Goal: Task Accomplishment & Management: Manage account settings

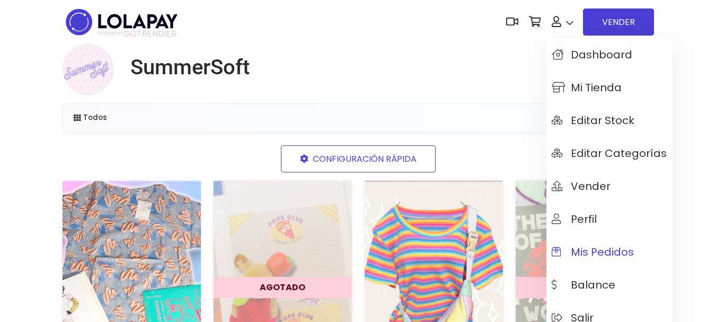
click at [606, 254] on span "Mis pedidos" at bounding box center [593, 252] width 82 height 12
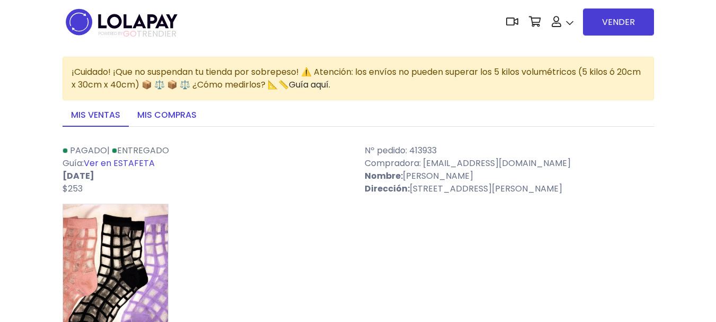
click at [179, 118] on link "Mis compras" at bounding box center [167, 115] width 76 height 22
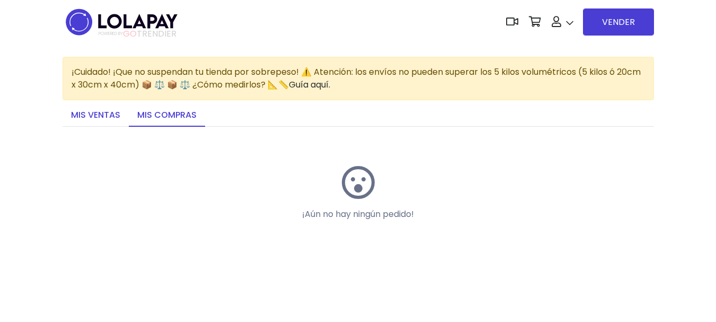
click at [111, 114] on link "Mis ventas" at bounding box center [96, 115] width 66 height 22
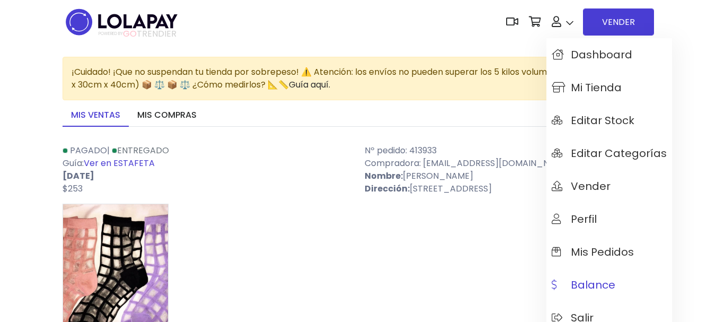
click at [596, 288] on span "Balance" at bounding box center [584, 285] width 64 height 12
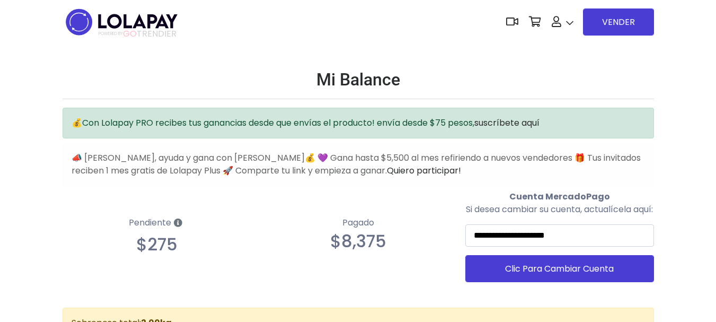
click at [179, 227] on icon at bounding box center [178, 222] width 8 height 8
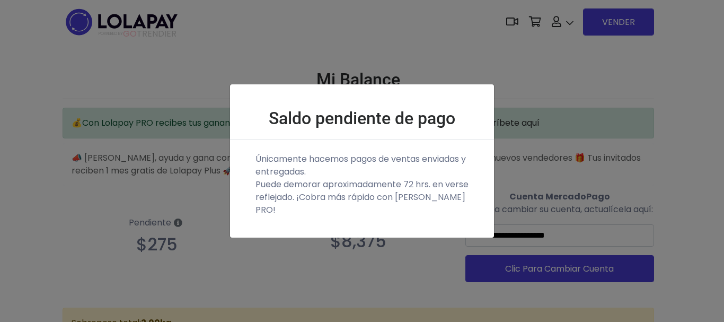
click at [596, 130] on div "Saldo pendiente de pago Únicamente hacemos pagos de ventas enviadas y entregada…" at bounding box center [362, 161] width 724 height 322
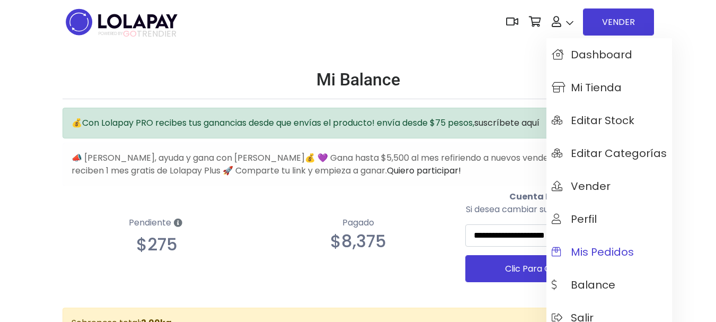
click at [608, 253] on span "Mis pedidos" at bounding box center [593, 252] width 82 height 12
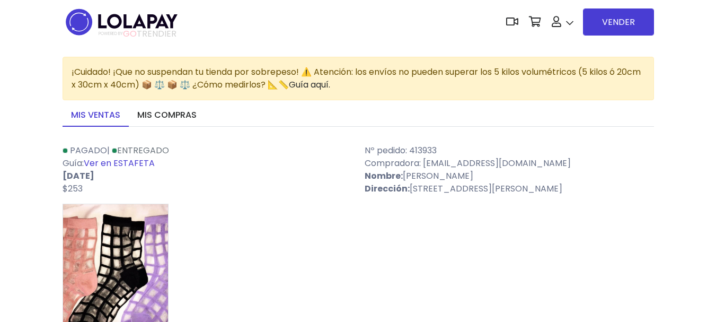
click at [383, 88] on div "¡Cuidado! ¡Que no suspendan tu tienda por sobrepeso! ⚠️ Atención: los envíos no…" at bounding box center [358, 78] width 591 height 43
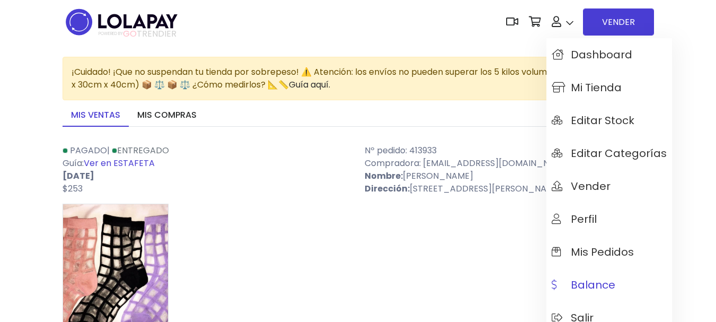
click at [616, 288] on link "Balance" at bounding box center [609, 284] width 126 height 33
click at [592, 83] on span "Mi tienda" at bounding box center [587, 88] width 70 height 12
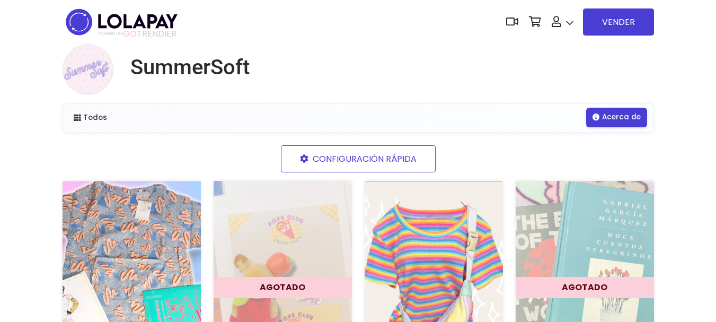
click at [622, 125] on link "Acerca de" at bounding box center [616, 117] width 61 height 19
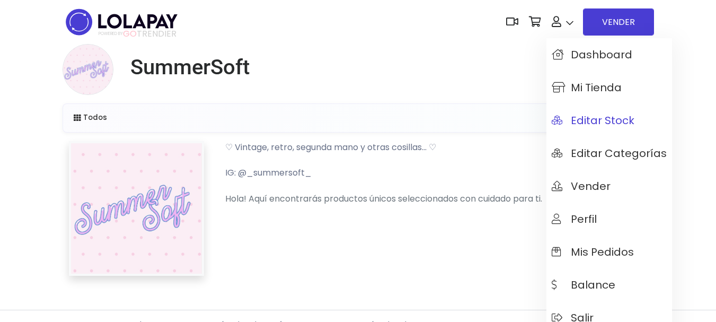
click at [591, 128] on link "Editar Stock" at bounding box center [609, 120] width 126 height 33
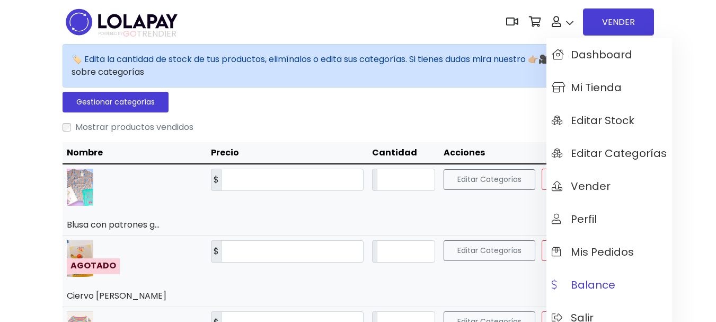
click at [597, 288] on span "Balance" at bounding box center [584, 285] width 64 height 12
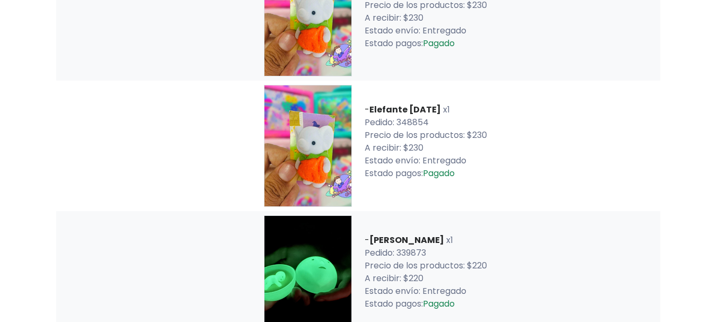
scroll to position [3433, 0]
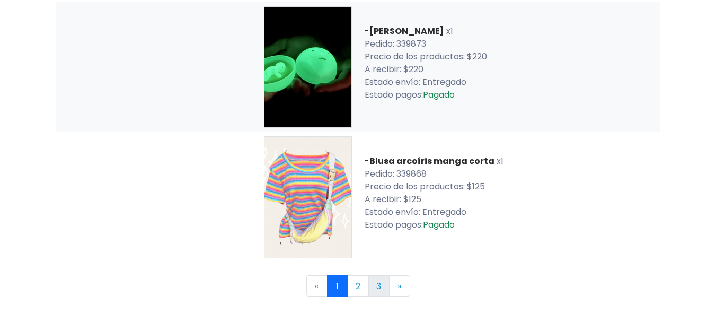
click at [373, 291] on link "3" at bounding box center [378, 285] width 21 height 21
